Goal: Transaction & Acquisition: Purchase product/service

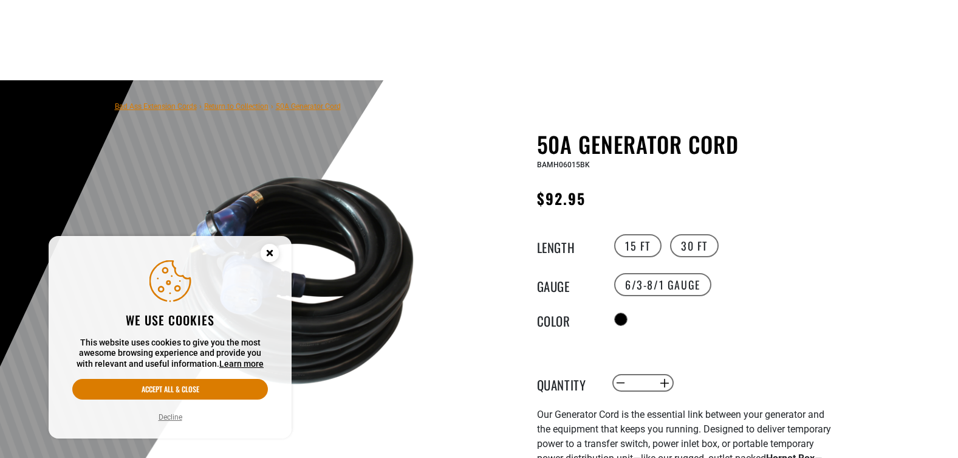
drag, startPoint x: 0, startPoint y: 0, endPoint x: 267, endPoint y: 254, distance: 368.4
click at [267, 254] on circle "Cookie Consent" at bounding box center [270, 253] width 18 height 18
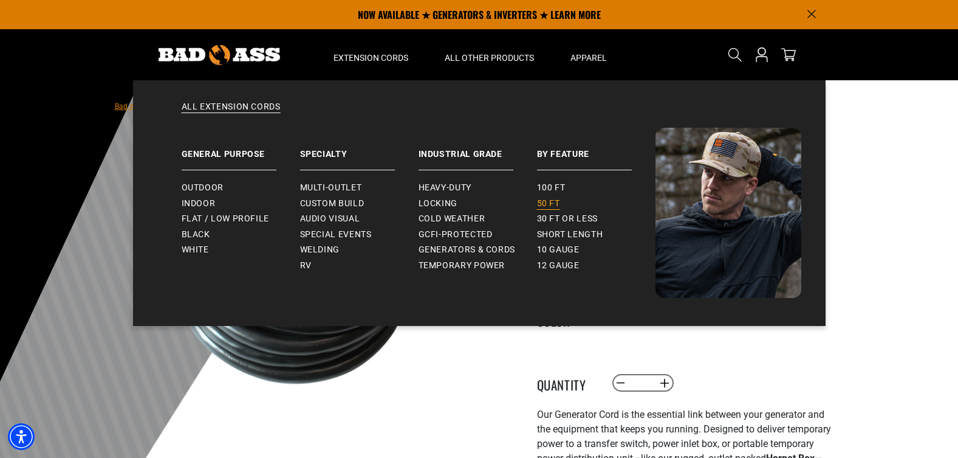
click at [549, 200] on span "50 ft" at bounding box center [548, 203] width 23 height 11
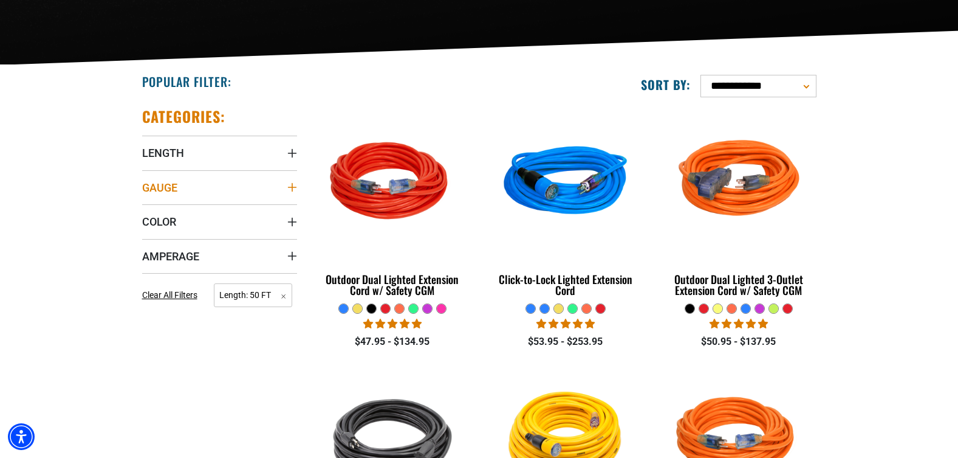
click at [290, 181] on summary "Gauge" at bounding box center [219, 187] width 155 height 34
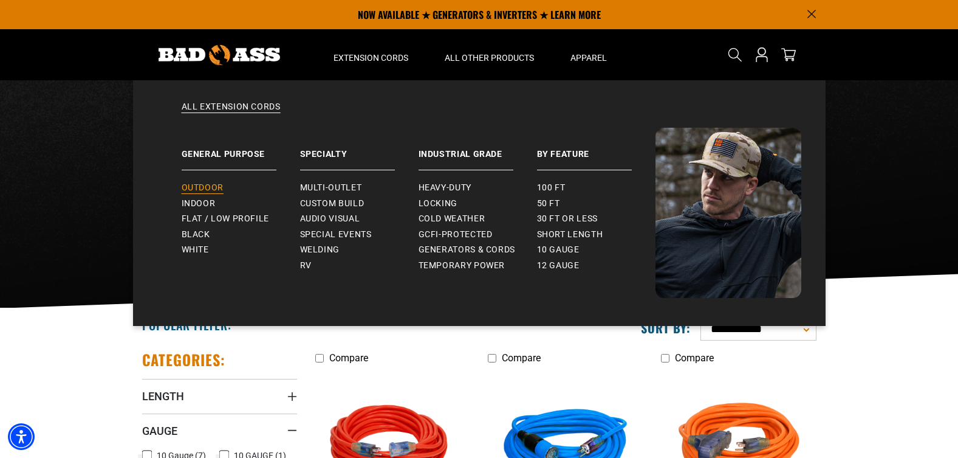
click at [201, 185] on span "Outdoor" at bounding box center [203, 187] width 42 height 11
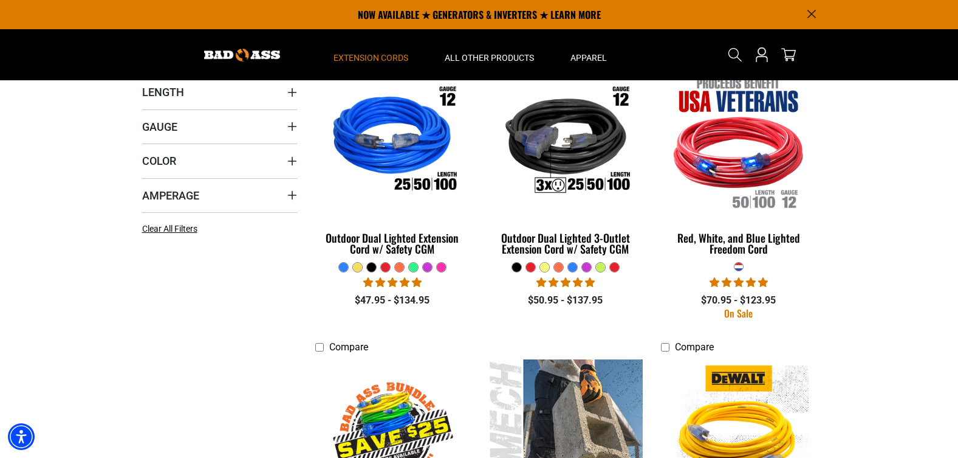
scroll to position [182, 0]
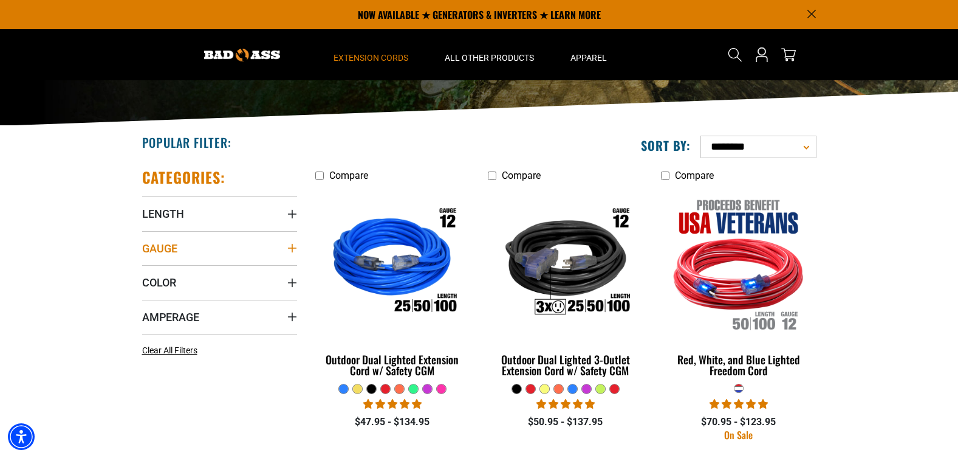
click at [256, 242] on summary "Gauge" at bounding box center [219, 248] width 155 height 34
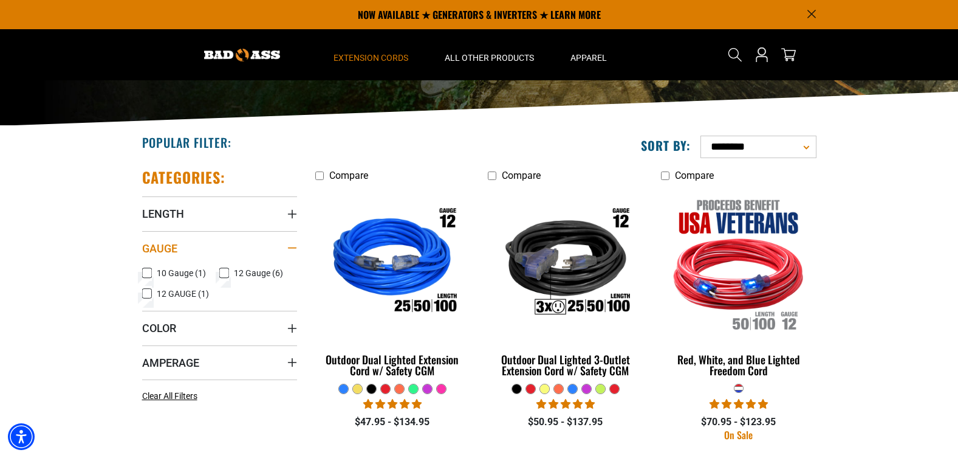
click at [256, 242] on summary "Gauge" at bounding box center [219, 248] width 155 height 34
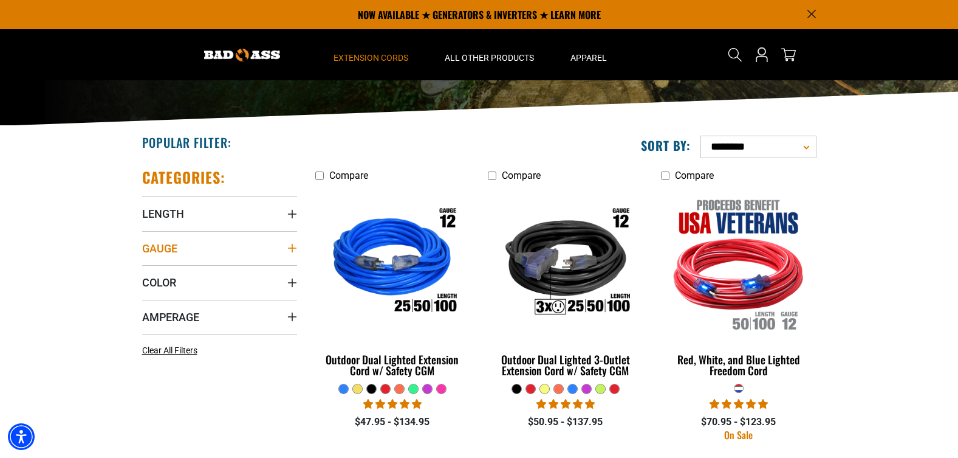
click at [256, 242] on summary "Gauge" at bounding box center [219, 248] width 155 height 34
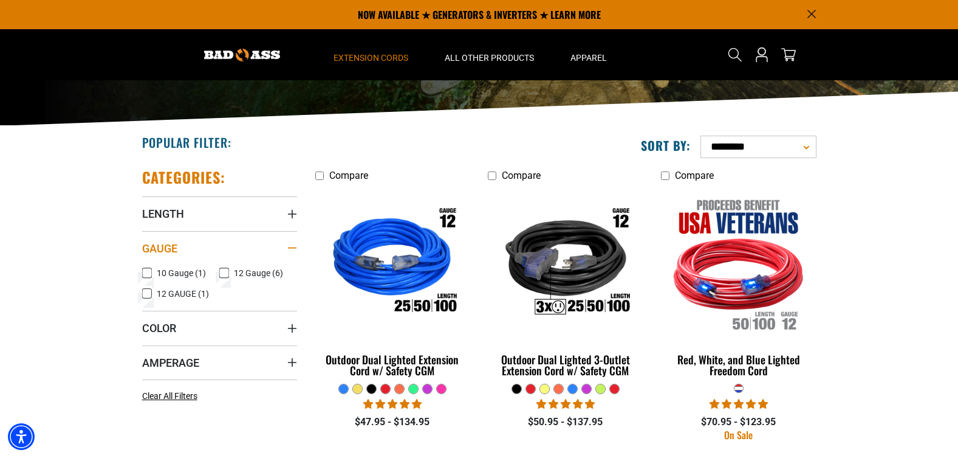
click at [256, 242] on summary "Gauge" at bounding box center [219, 248] width 155 height 34
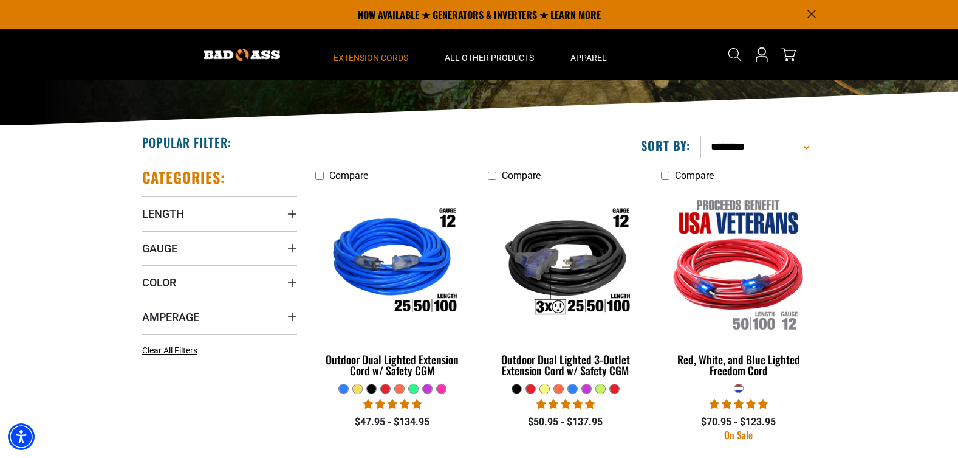
scroll to position [122, 0]
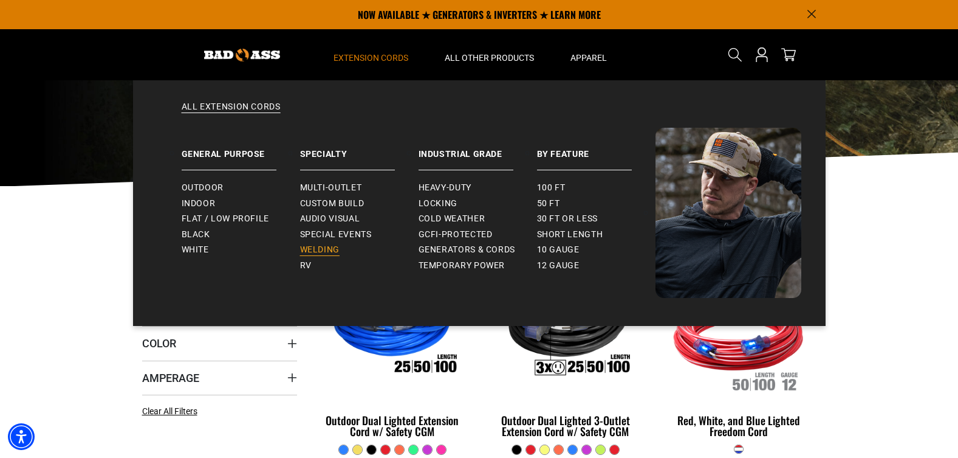
click at [333, 244] on link "Welding" at bounding box center [359, 250] width 119 height 16
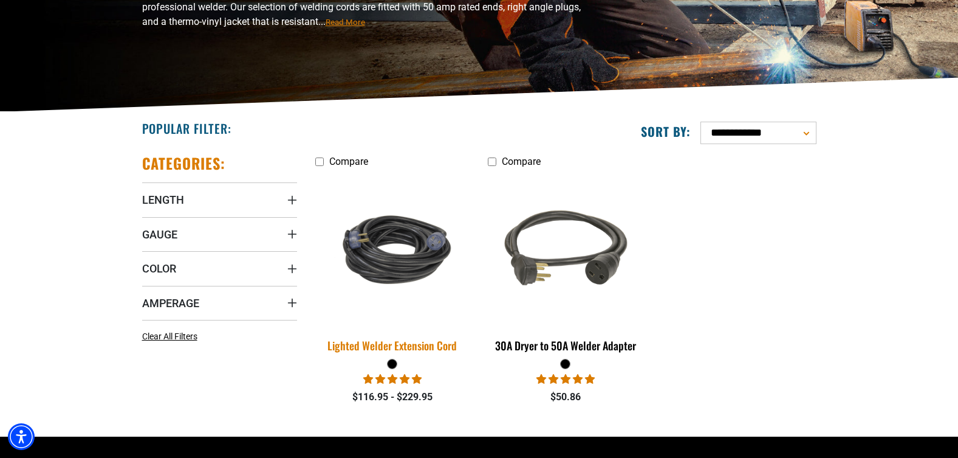
click at [404, 244] on img at bounding box center [392, 250] width 170 height 104
